Goal: Find specific page/section: Find specific page/section

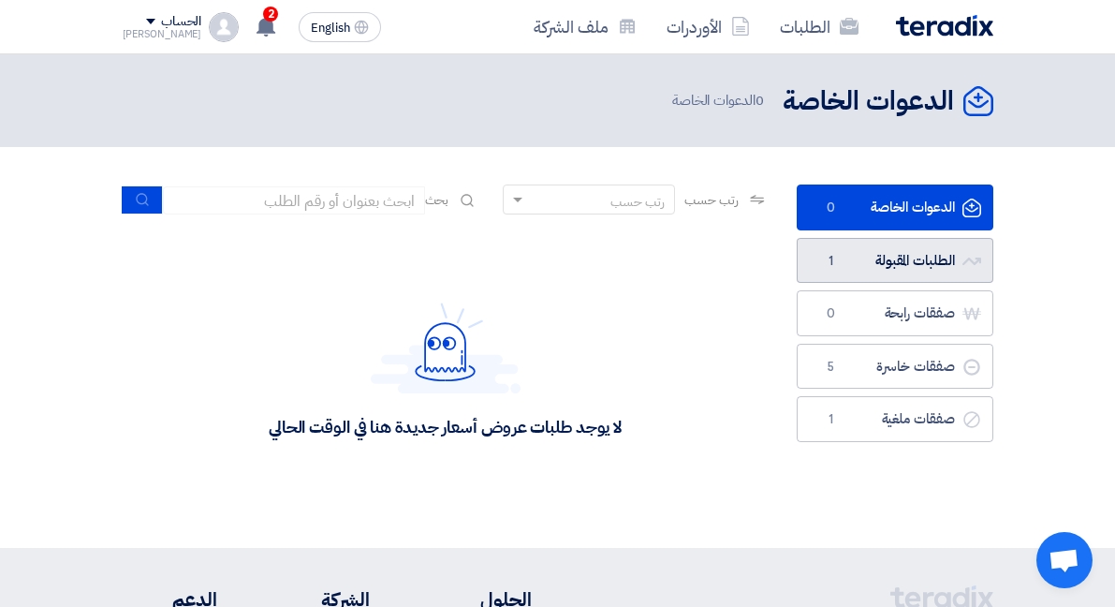
click at [941, 246] on link "الطلبات المقبولة الطلبات المقبولة 1" at bounding box center [895, 261] width 197 height 46
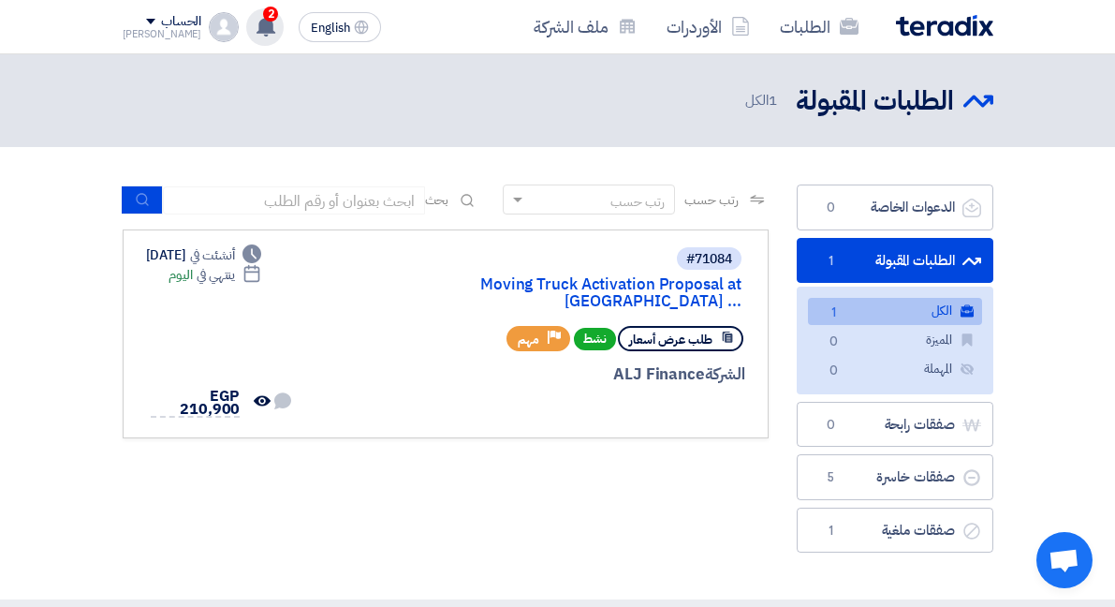
click at [257, 29] on use at bounding box center [266, 26] width 19 height 21
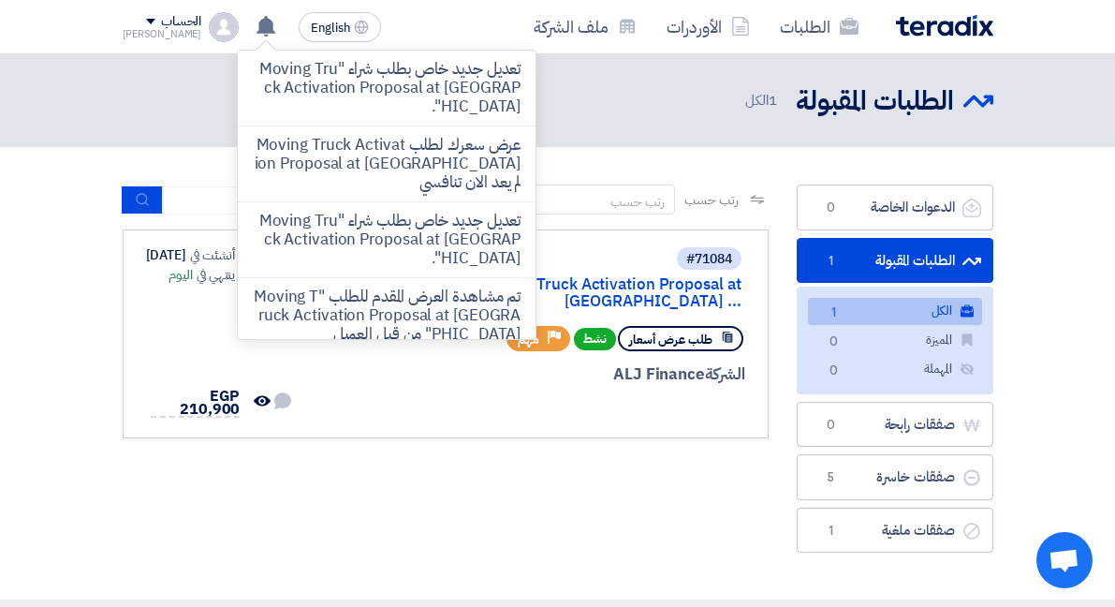
click at [123, 92] on div "الطلبات المقبولة الطلبات المقبولة 1 الكل" at bounding box center [558, 100] width 871 height 37
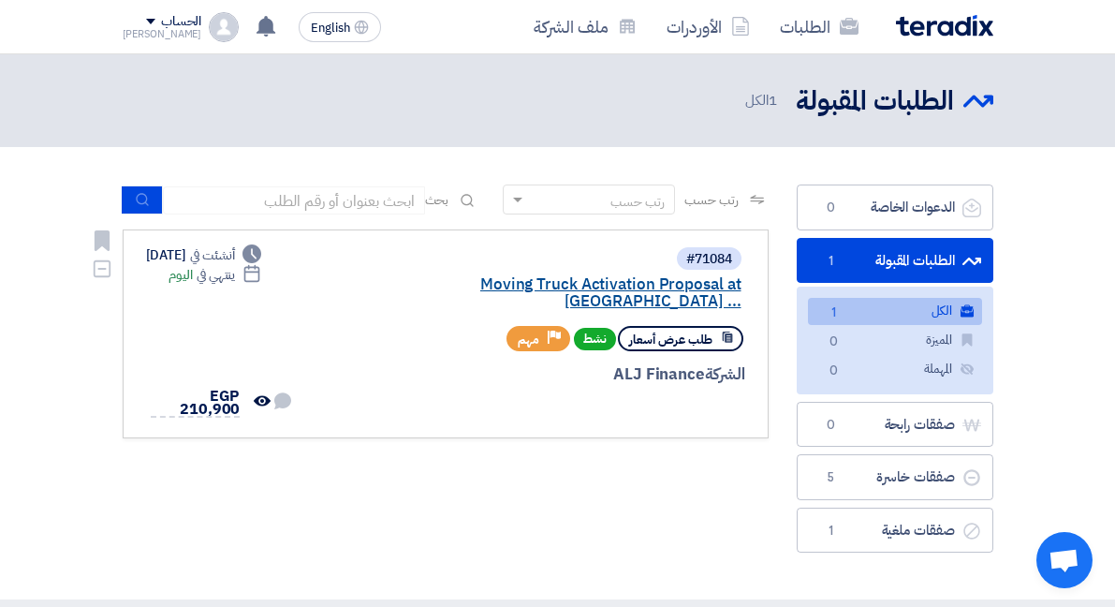
click at [466, 276] on link "Moving Truck Activation Proposal at [GEOGRAPHIC_DATA] ..." at bounding box center [554, 293] width 375 height 34
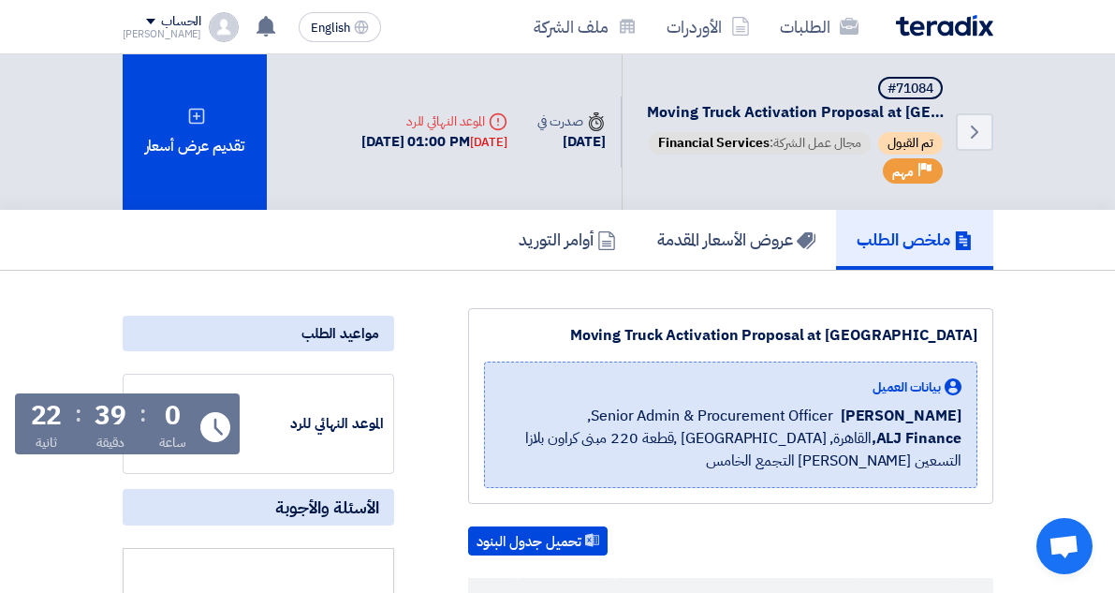
click at [993, 35] on img at bounding box center [944, 26] width 97 height 22
